Goal: Task Accomplishment & Management: Complete application form

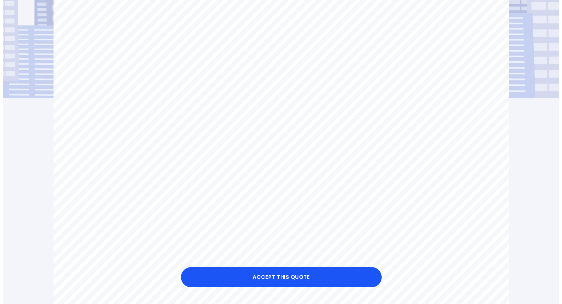
scroll to position [100, 0]
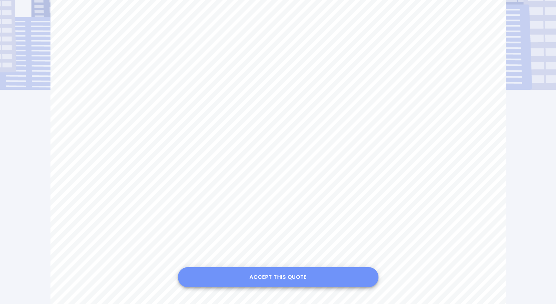
click at [260, 276] on button "Accept this Quote" at bounding box center [278, 277] width 201 height 20
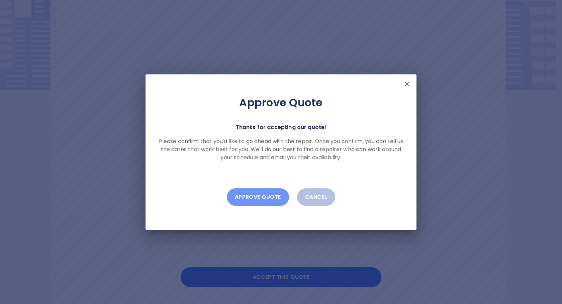
click at [257, 195] on button "Approve Quote" at bounding box center [258, 196] width 62 height 17
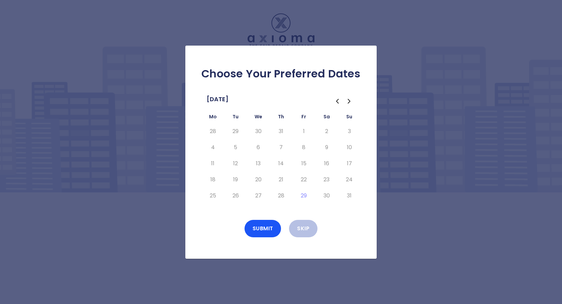
click at [349, 103] on icon "Go to the Next Month" at bounding box center [349, 101] width 8 height 8
drag, startPoint x: 326, startPoint y: 131, endPoint x: 354, endPoint y: 131, distance: 27.4
click at [354, 131] on tr "1 2 3 4 5 6 7" at bounding box center [280, 131] width 159 height 16
click at [327, 131] on button "6" at bounding box center [327, 131] width 12 height 11
drag, startPoint x: 374, startPoint y: 121, endPoint x: 369, endPoint y: 123, distance: 5.7
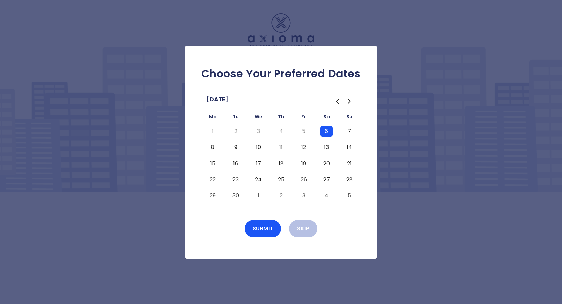
click at [369, 123] on div "Choose Your Preferred Dates [DATE] Mo Tu We Th Fr Sa Su 1 2 3 4 5 6 7 8 9 10 11…" at bounding box center [280, 152] width 191 height 213
click at [351, 130] on button "7" at bounding box center [349, 131] width 12 height 11
click at [212, 148] on button "8" at bounding box center [213, 147] width 12 height 11
click at [235, 149] on button "9" at bounding box center [236, 147] width 12 height 11
click at [258, 149] on button "10" at bounding box center [258, 147] width 12 height 11
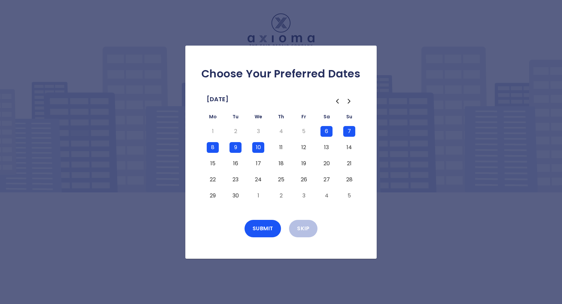
click at [280, 145] on button "11" at bounding box center [281, 147] width 12 height 11
click at [279, 148] on button "11" at bounding box center [281, 147] width 12 height 11
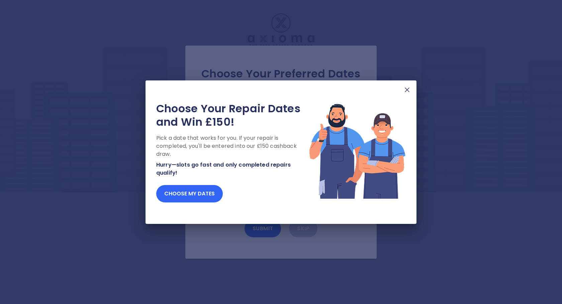
click at [192, 191] on button "Choose my dates" at bounding box center [189, 193] width 67 height 17
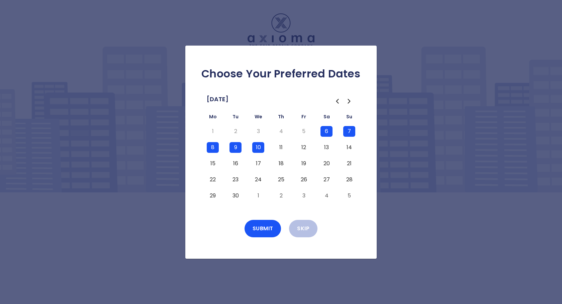
click at [350, 102] on icon "Go to the Next Month" at bounding box center [349, 101] width 8 height 8
drag, startPoint x: 255, startPoint y: 164, endPoint x: 265, endPoint y: 162, distance: 10.6
click at [309, 166] on tr "13 14 15 16 17 18 19" at bounding box center [280, 163] width 159 height 16
click at [261, 161] on button "15" at bounding box center [258, 163] width 12 height 11
click at [287, 162] on button "16" at bounding box center [281, 163] width 12 height 11
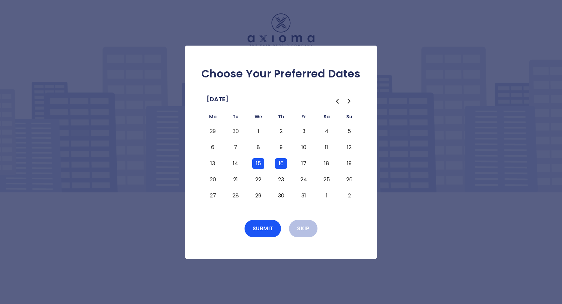
click at [301, 162] on button "17" at bounding box center [304, 163] width 12 height 11
click at [323, 166] on button "18" at bounding box center [327, 163] width 12 height 11
drag, startPoint x: 350, startPoint y: 163, endPoint x: 305, endPoint y: 168, distance: 45.8
click at [348, 163] on button "19" at bounding box center [349, 163] width 12 height 11
click at [211, 182] on button "20" at bounding box center [213, 179] width 12 height 11
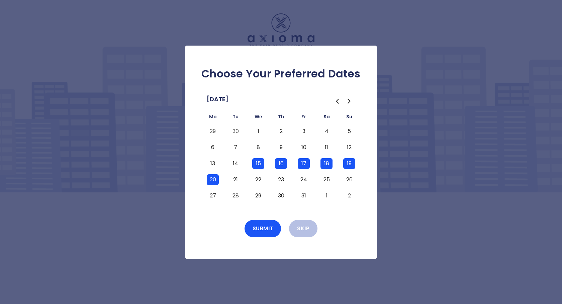
click at [238, 180] on button "21" at bounding box center [236, 179] width 12 height 11
click at [257, 180] on button "22" at bounding box center [258, 179] width 12 height 11
click at [283, 178] on button "23" at bounding box center [281, 179] width 12 height 11
drag, startPoint x: 304, startPoint y: 179, endPoint x: 310, endPoint y: 179, distance: 5.4
click at [305, 179] on button "24" at bounding box center [304, 179] width 12 height 11
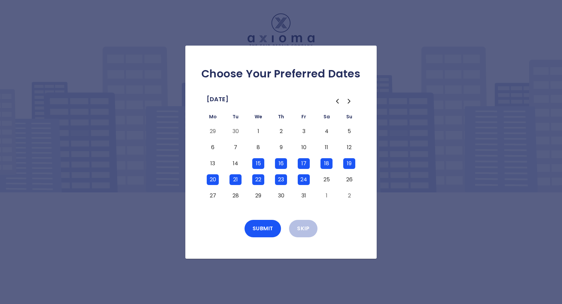
drag, startPoint x: 326, startPoint y: 178, endPoint x: 334, endPoint y: 178, distance: 7.4
click at [327, 178] on button "25" at bounding box center [327, 179] width 12 height 11
drag, startPoint x: 350, startPoint y: 178, endPoint x: 340, endPoint y: 180, distance: 10.3
click at [349, 177] on button "26" at bounding box center [349, 179] width 12 height 11
drag, startPoint x: 213, startPoint y: 195, endPoint x: 232, endPoint y: 199, distance: 18.8
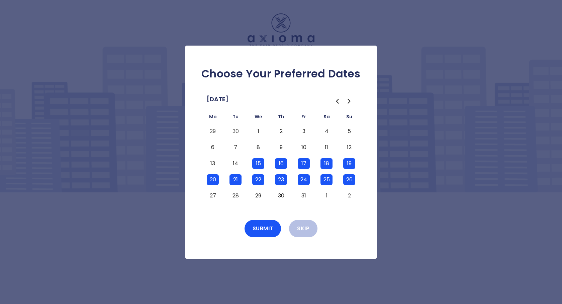
click at [213, 195] on button "27" at bounding box center [213, 195] width 12 height 11
click at [235, 196] on button "28" at bounding box center [236, 195] width 12 height 11
click at [261, 195] on button "29" at bounding box center [258, 195] width 12 height 11
click at [283, 194] on button "30" at bounding box center [281, 195] width 12 height 11
click at [302, 195] on button "31" at bounding box center [304, 195] width 12 height 11
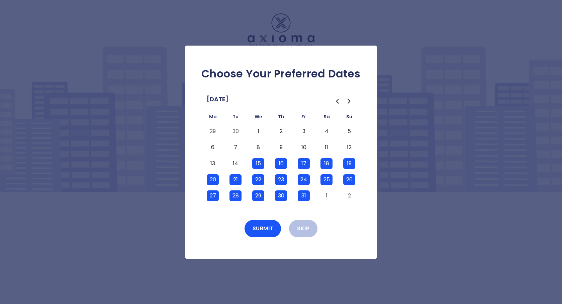
click at [257, 230] on button "Submit" at bounding box center [263, 228] width 37 height 17
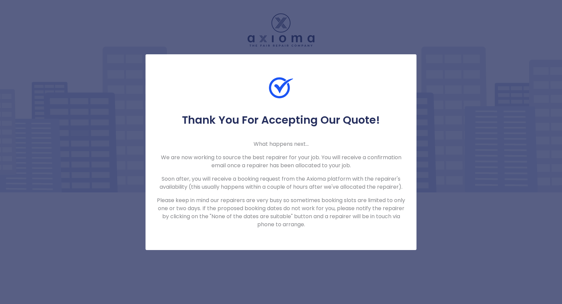
click at [440, 51] on div "Thank You For Accepting Our Quote! What happens next... We are now working to s…" at bounding box center [281, 152] width 562 height 304
click at [56, 125] on div "Thank You For Accepting Our Quote! What happens next... We are now working to s…" at bounding box center [281, 152] width 562 height 304
